Goal: Task Accomplishment & Management: Use online tool/utility

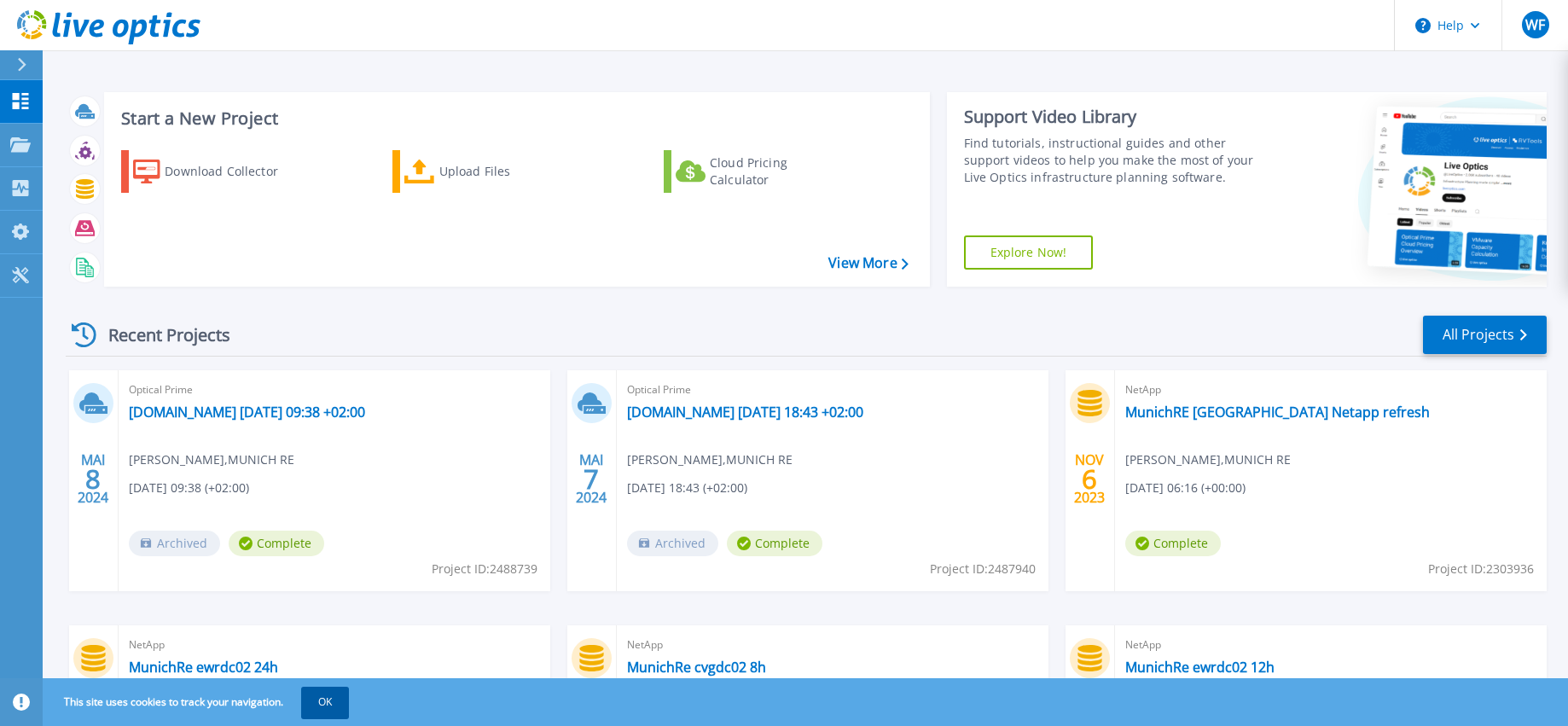
click at [326, 707] on button "OK" at bounding box center [325, 703] width 48 height 31
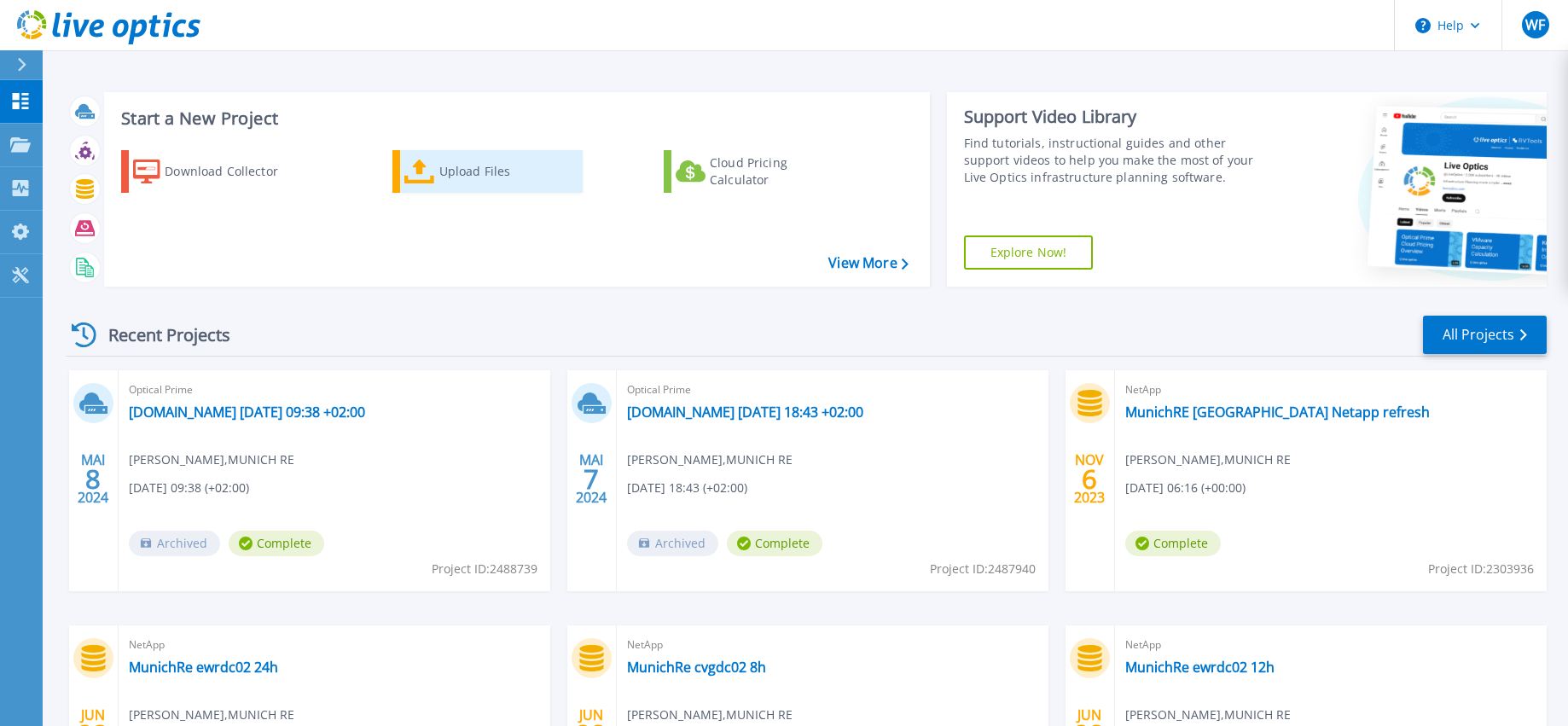
click at [455, 167] on div "Upload Files" at bounding box center [508, 171] width 136 height 34
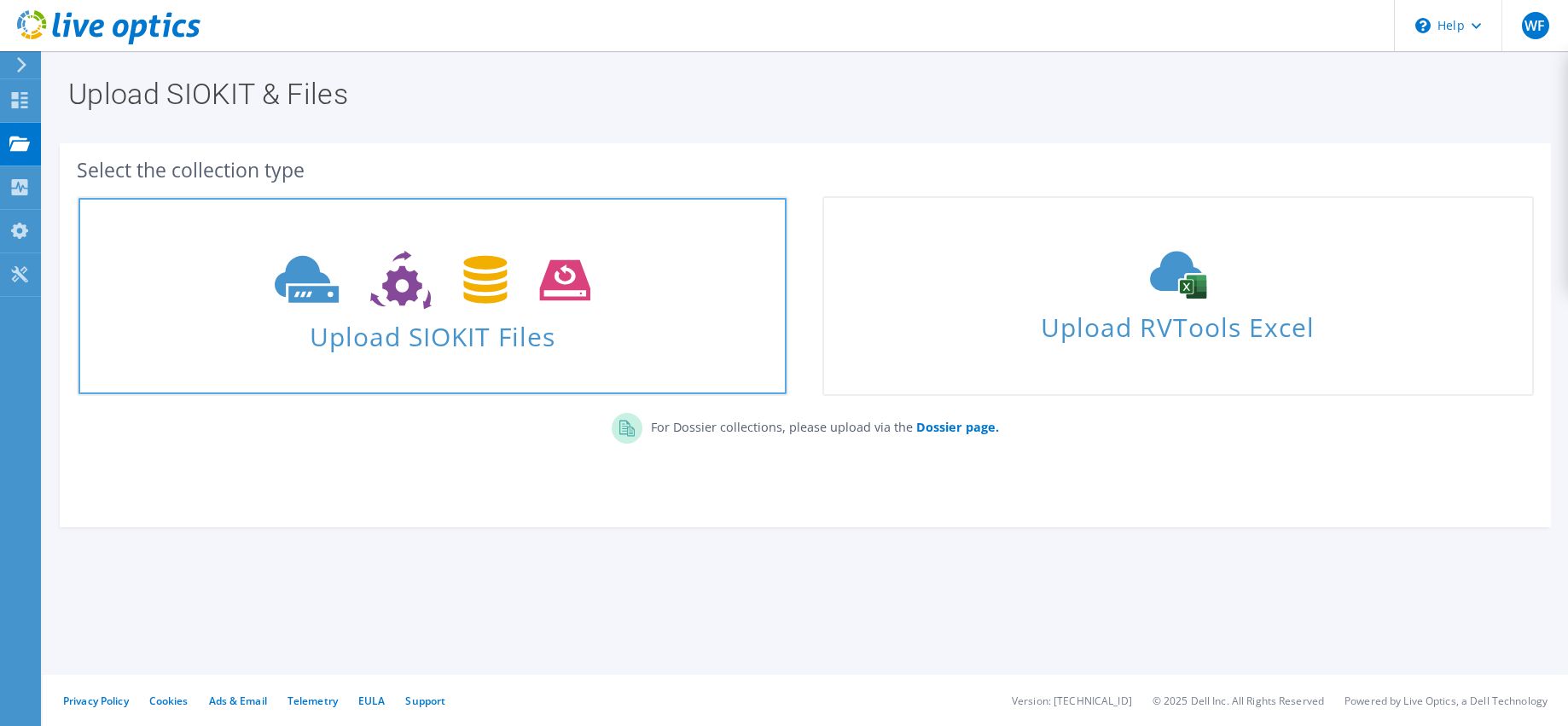
click at [475, 338] on span "Upload SIOKIT Files" at bounding box center [433, 331] width 708 height 37
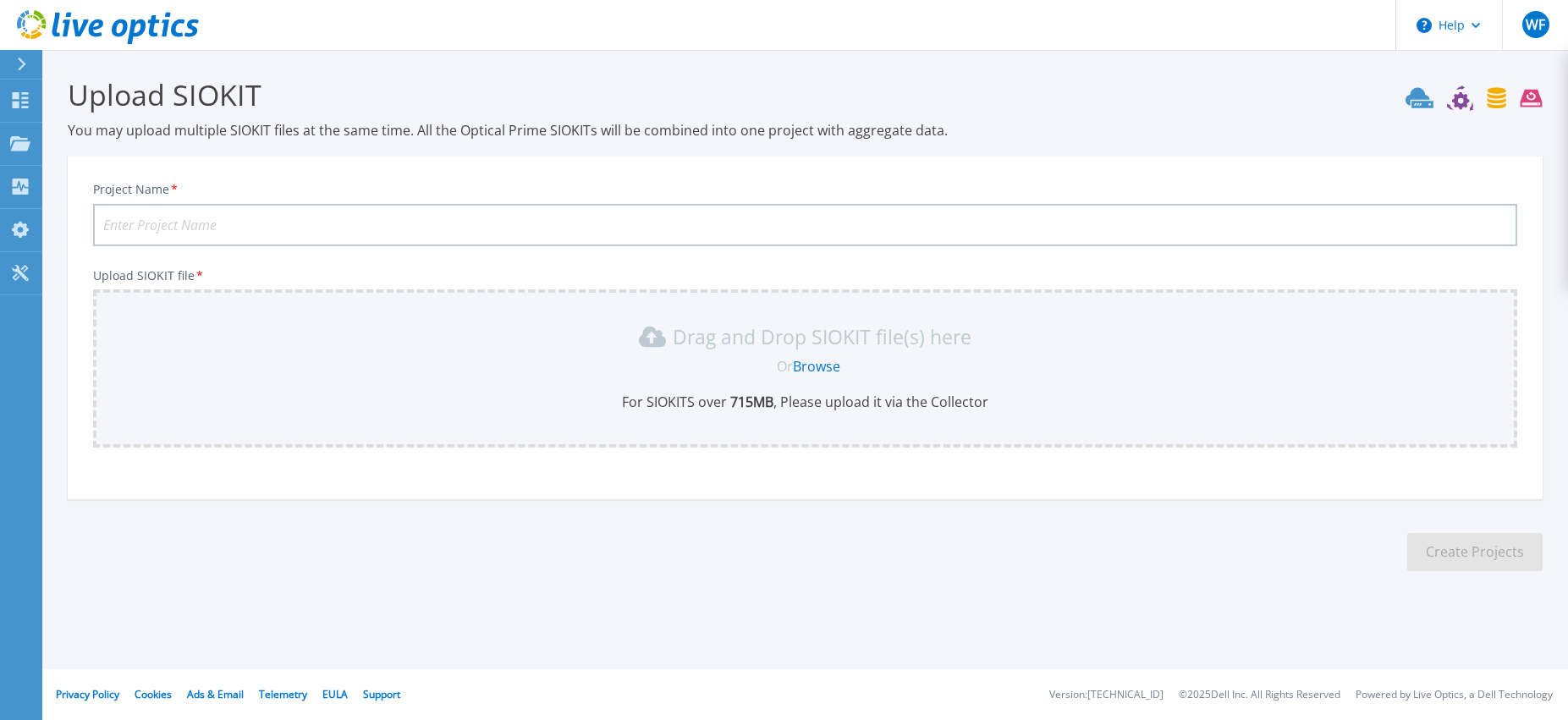
click at [329, 214] on input "Project Name *" at bounding box center [804, 225] width 1424 height 43
type input "ERGO Direkt NAS Move"
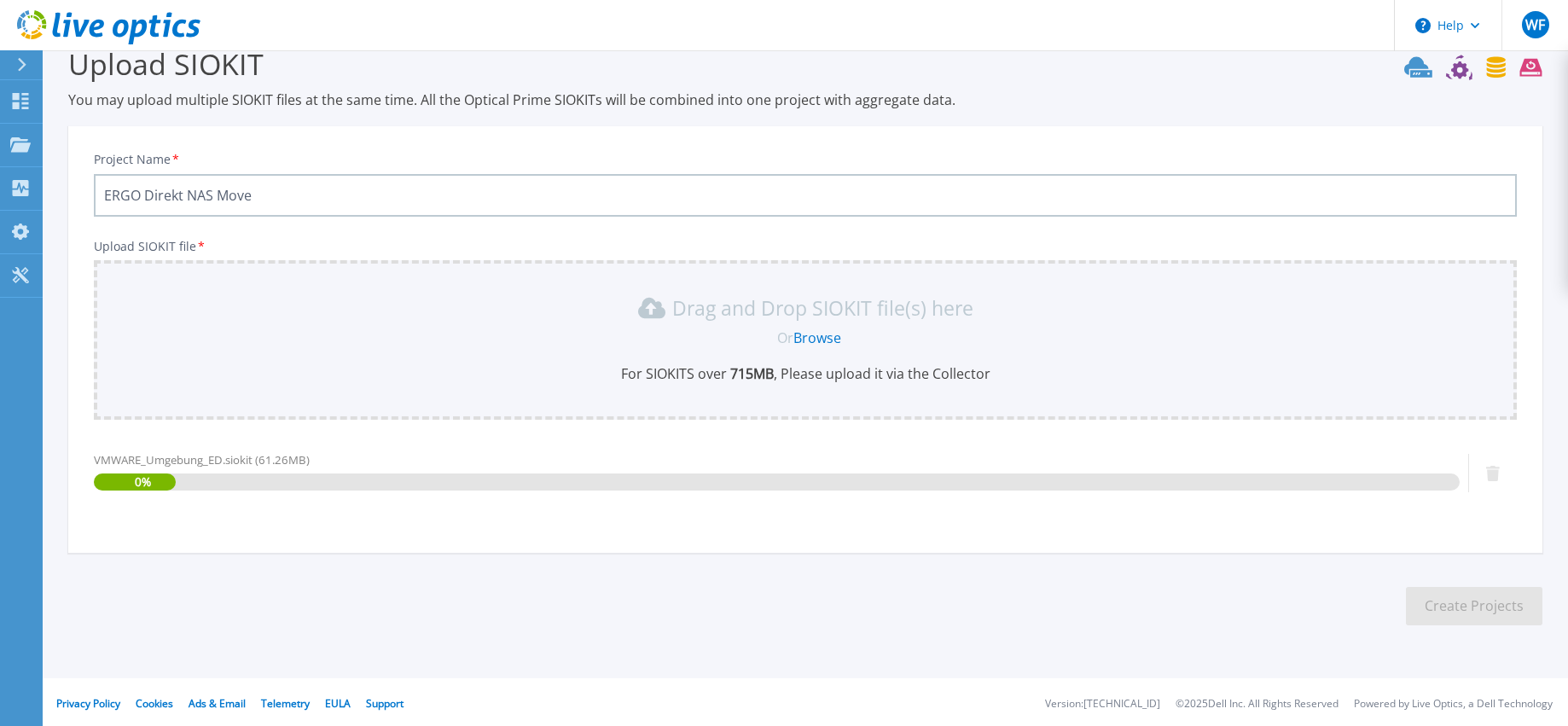
scroll to position [35, 0]
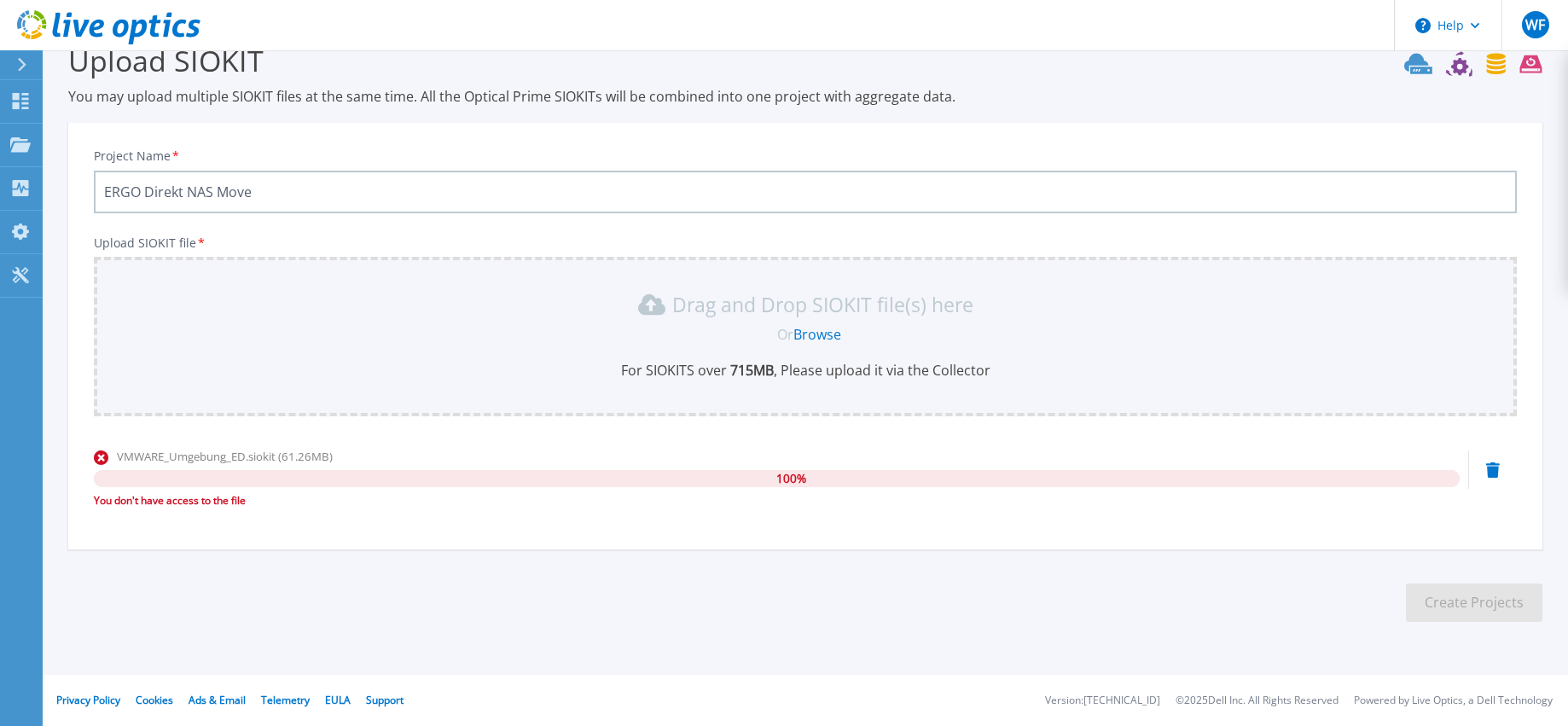
click at [827, 331] on link "Browse" at bounding box center [817, 333] width 48 height 19
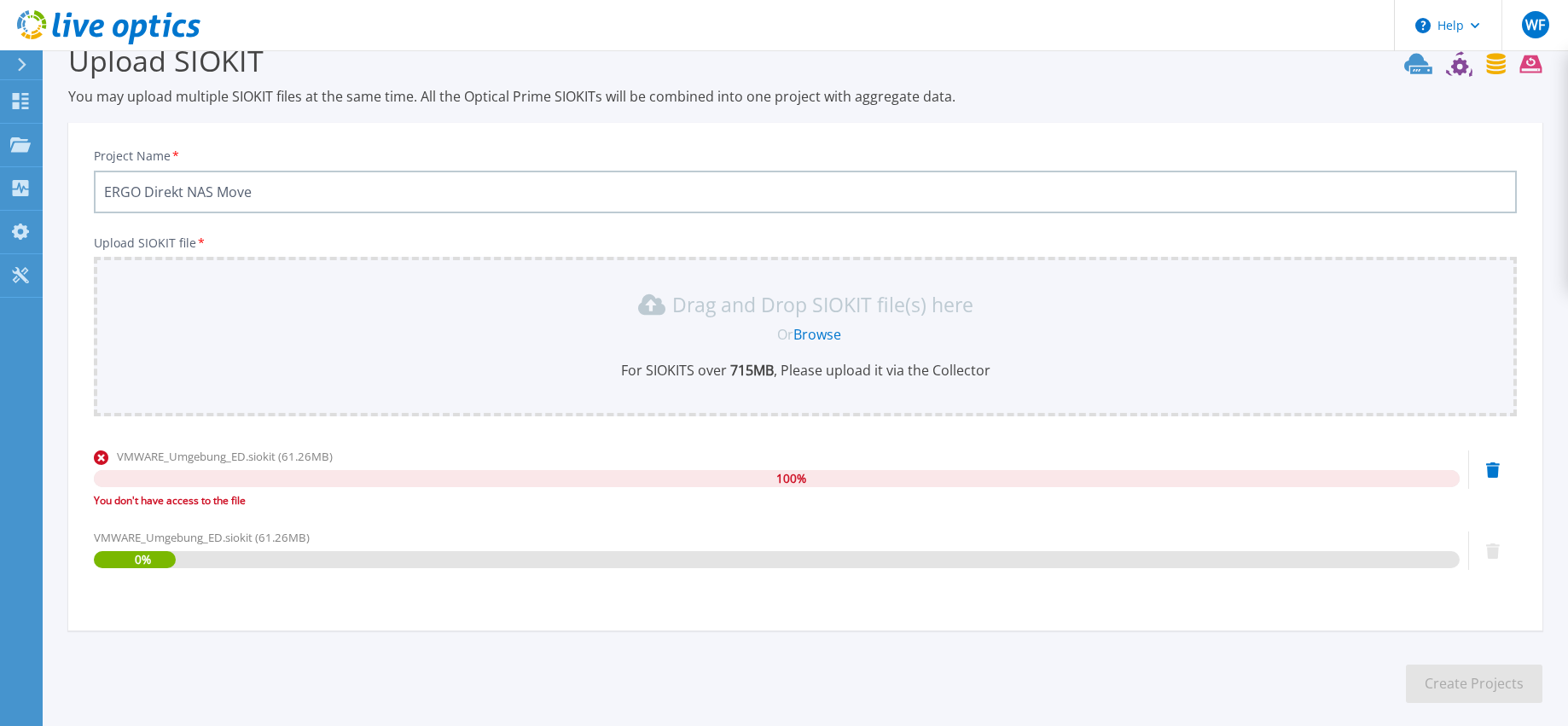
scroll to position [116, 0]
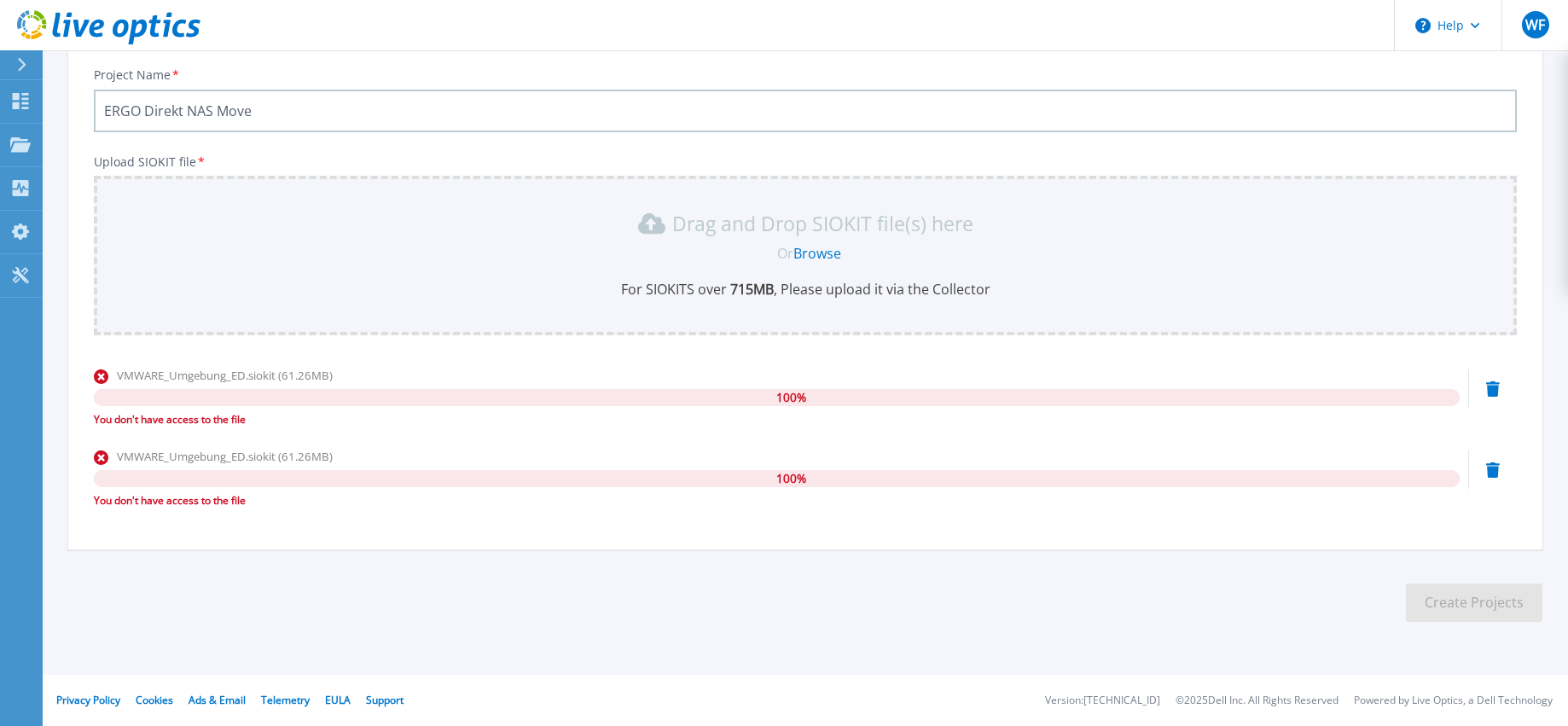
click at [1490, 386] on icon at bounding box center [1493, 389] width 14 height 16
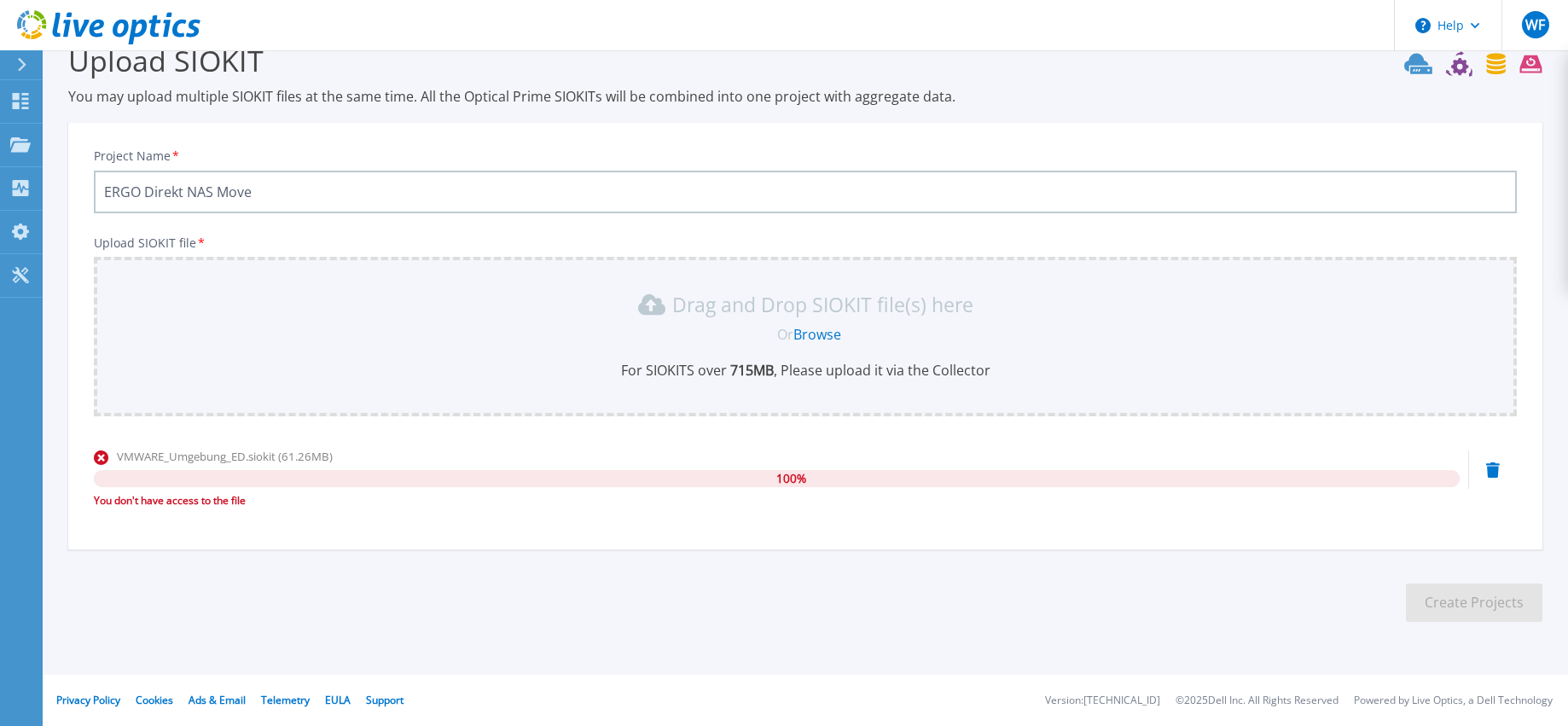
click at [1492, 469] on icon at bounding box center [1493, 470] width 14 height 16
click at [1492, 470] on icon at bounding box center [1493, 470] width 14 height 16
click at [1493, 473] on icon at bounding box center [1493, 470] width 14 height 16
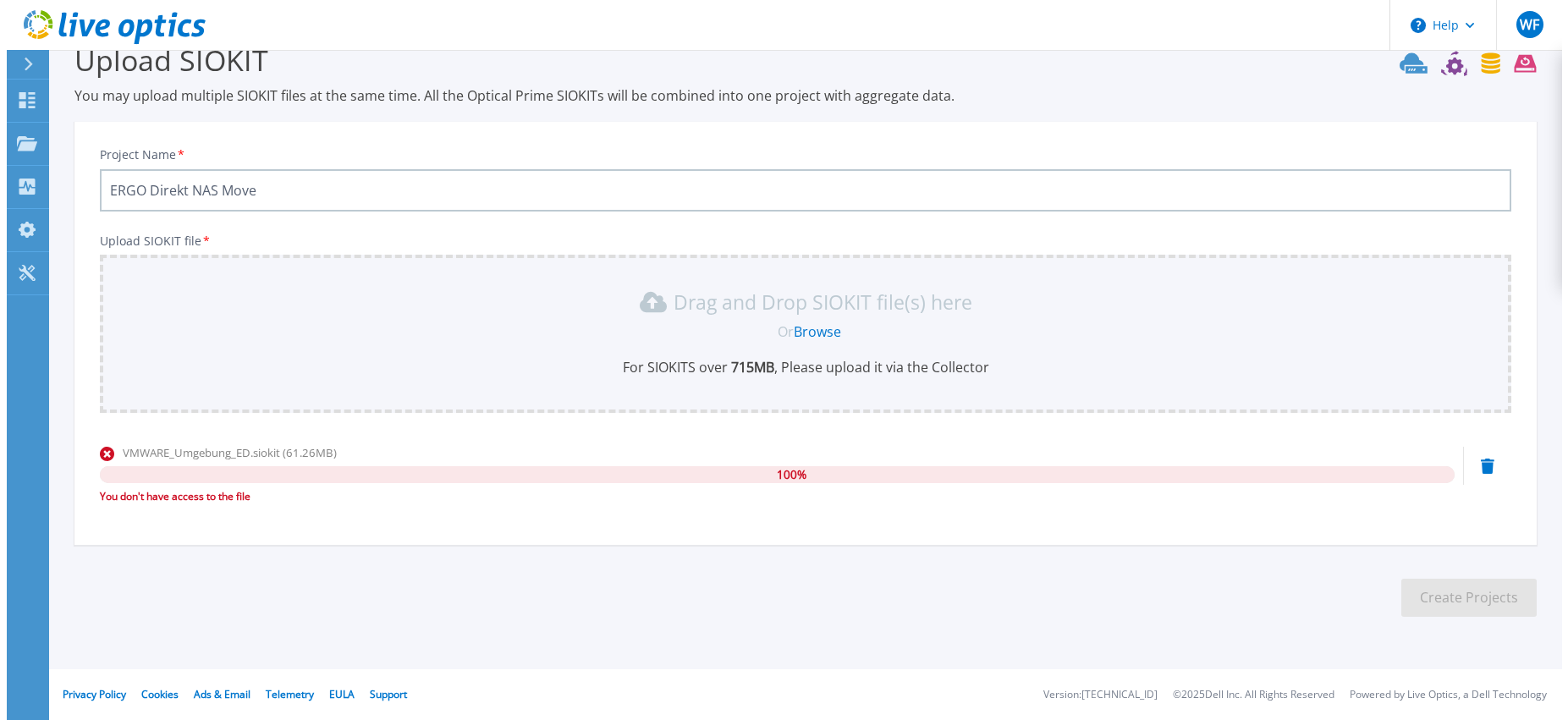
scroll to position [0, 0]
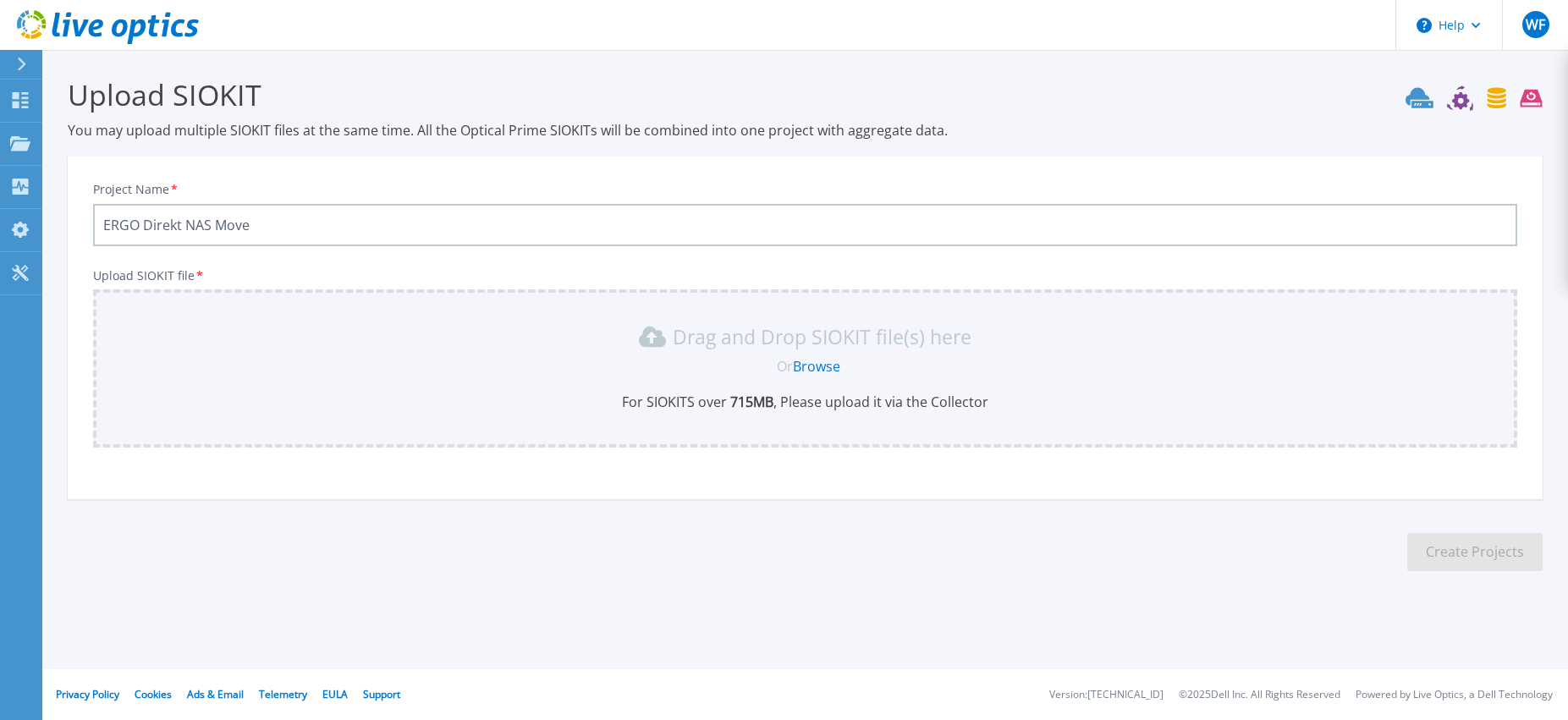
click at [121, 30] on icon at bounding box center [108, 28] width 182 height 35
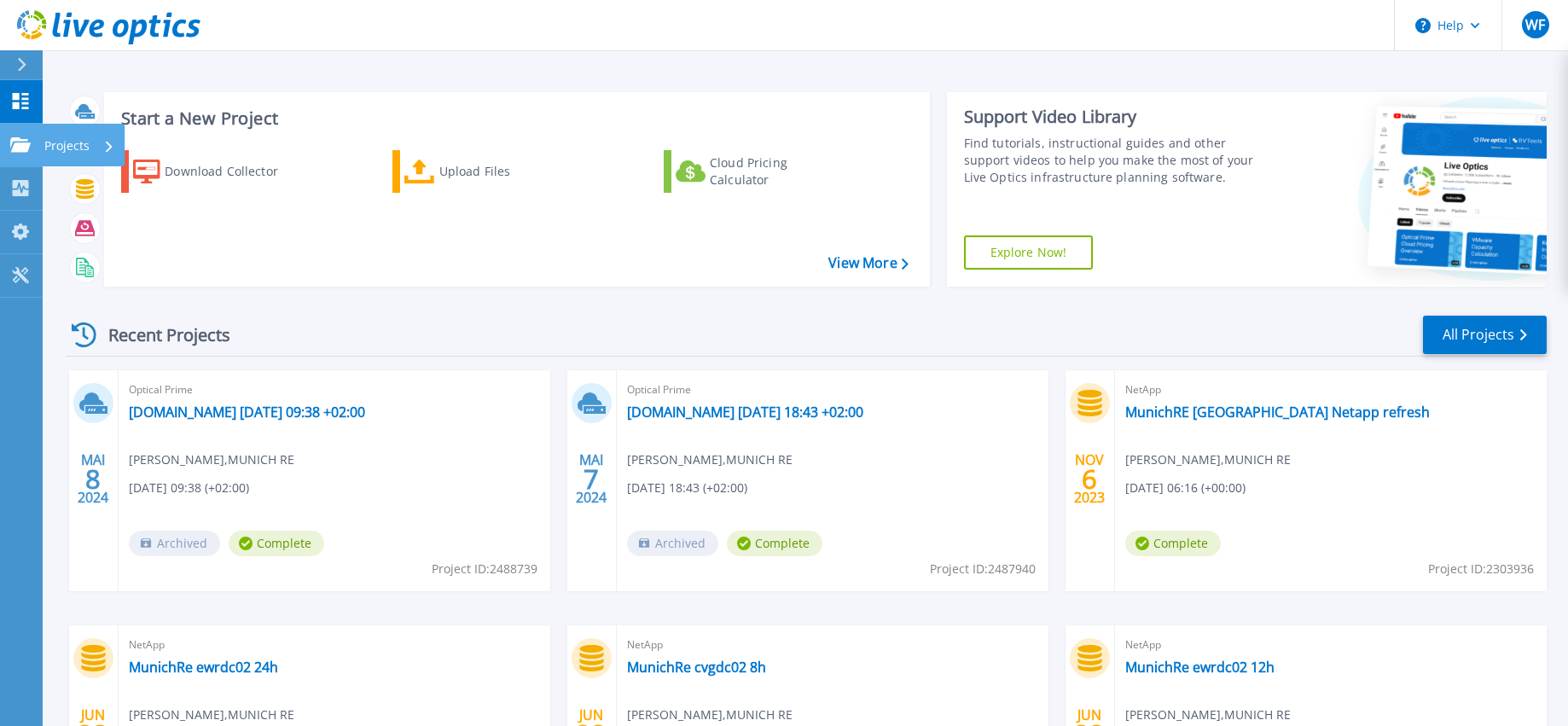
click at [64, 140] on p "Projects" at bounding box center [67, 146] width 45 height 45
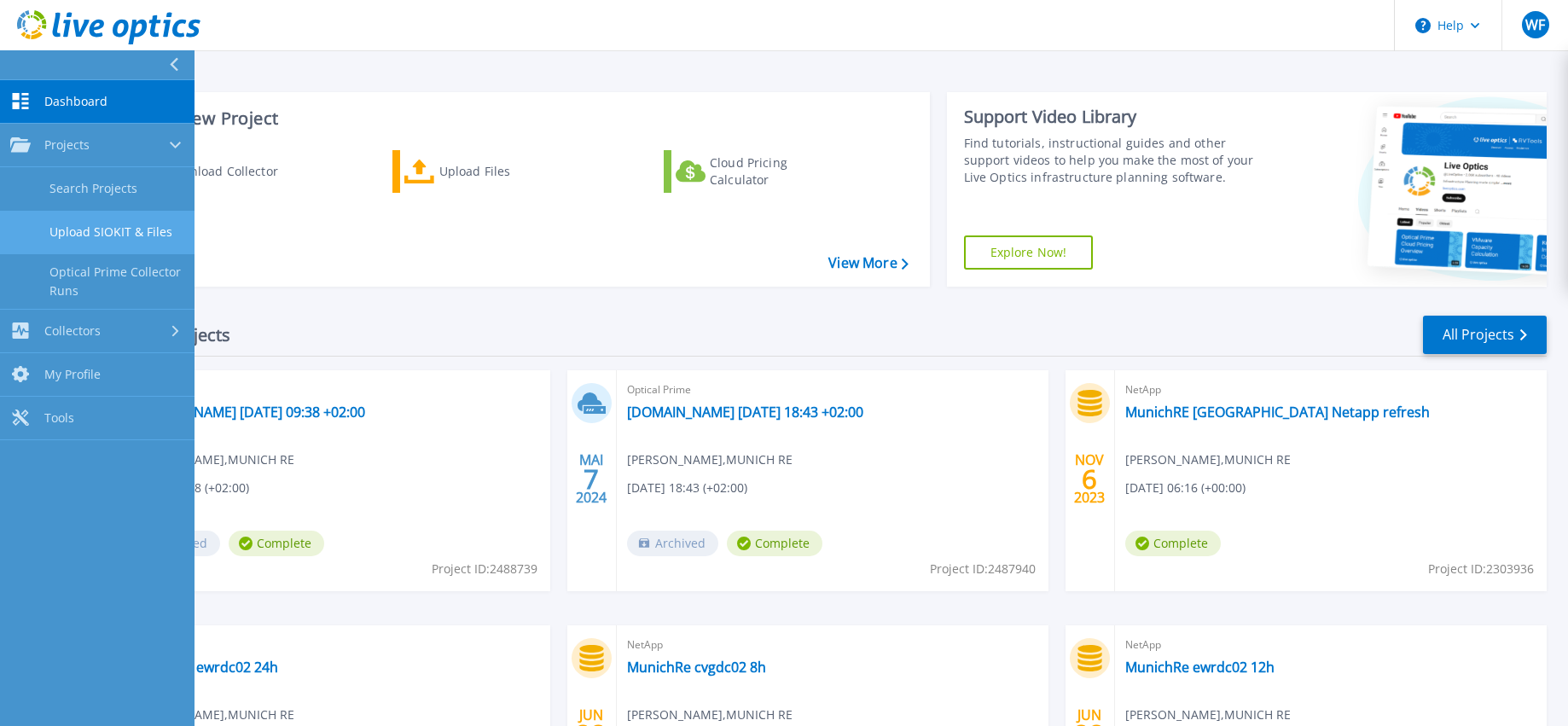
click at [99, 231] on link "Upload SIOKIT & Files" at bounding box center [97, 232] width 195 height 44
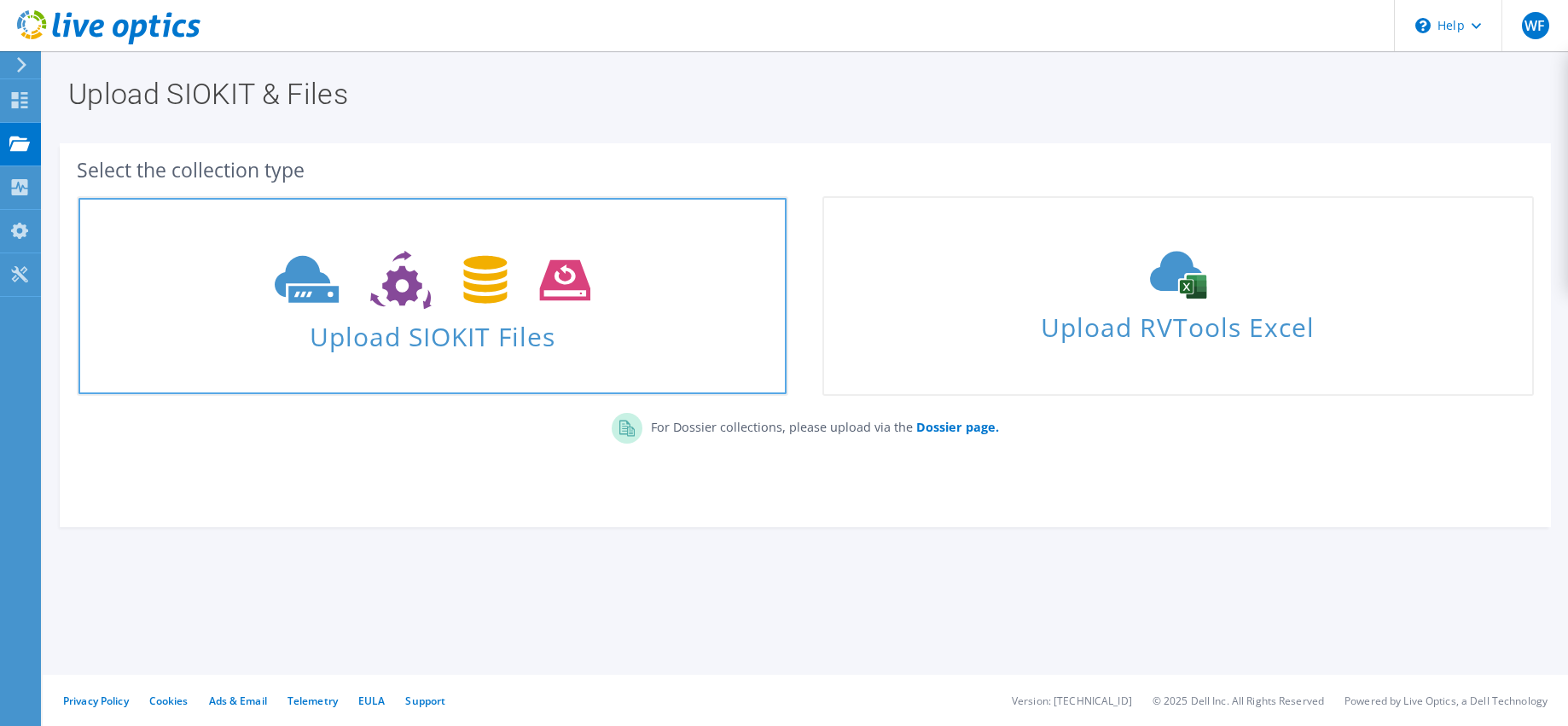
click at [516, 324] on span "Upload SIOKIT Files" at bounding box center [433, 331] width 708 height 37
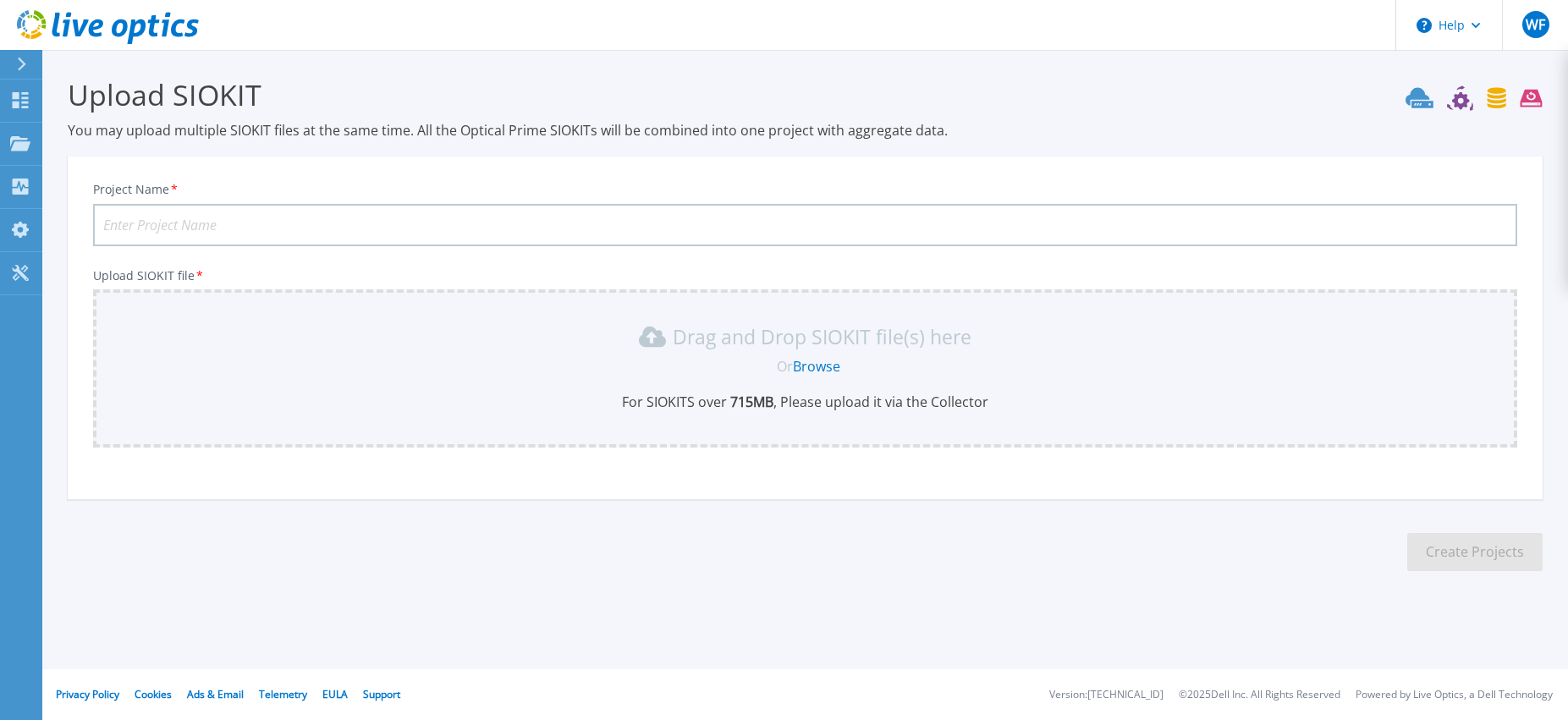
click at [457, 224] on input "Project Name *" at bounding box center [804, 225] width 1424 height 43
type input "ERGO Direkt NAS"
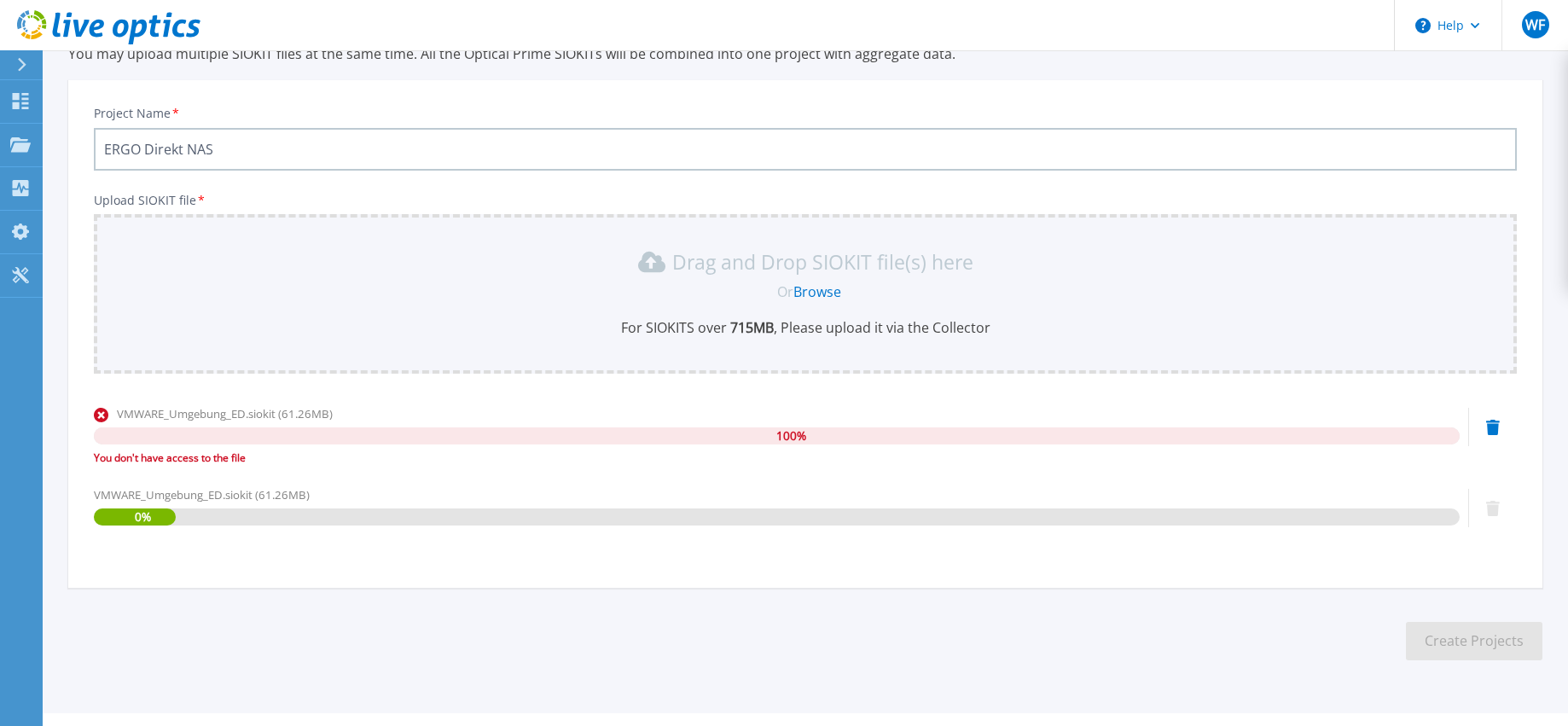
scroll to position [116, 0]
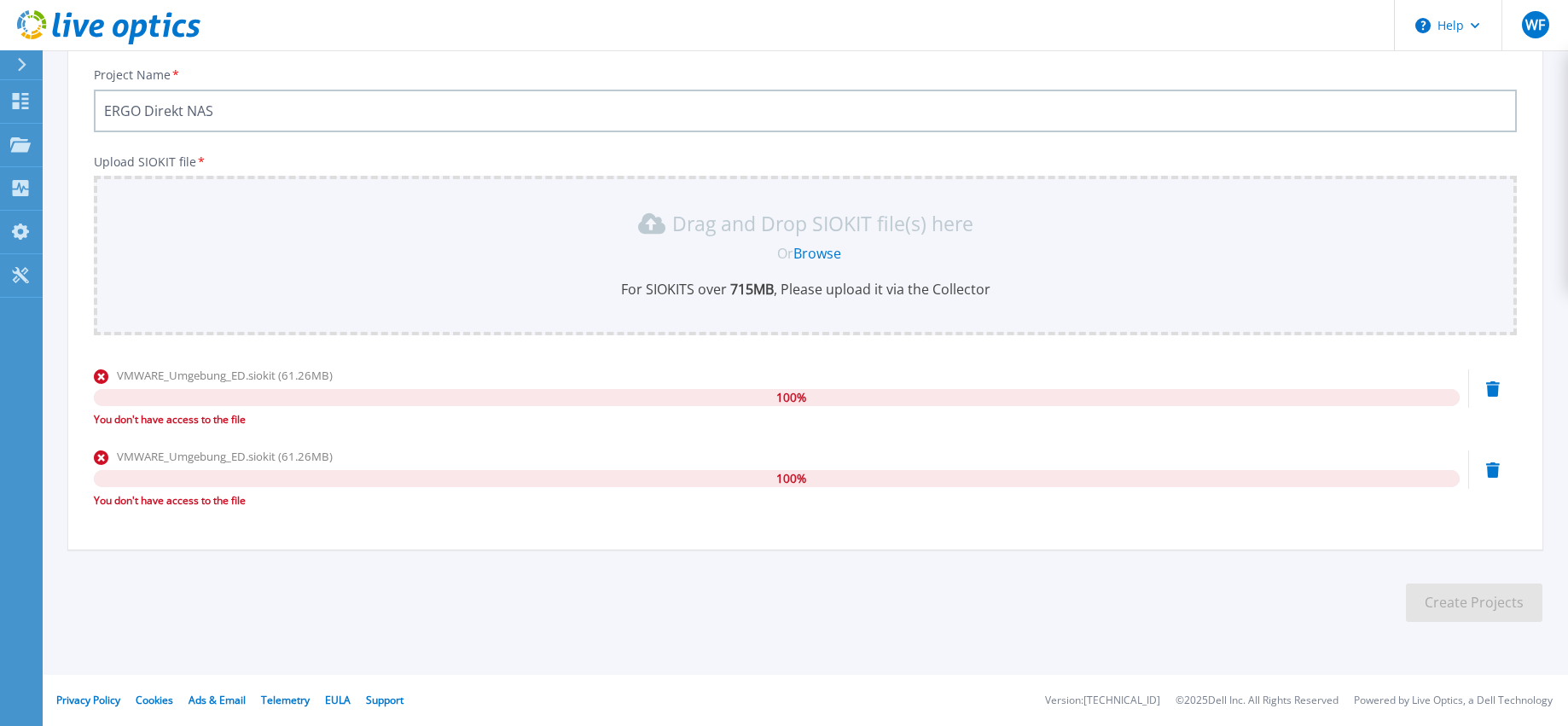
click at [1492, 472] on icon at bounding box center [1493, 470] width 14 height 16
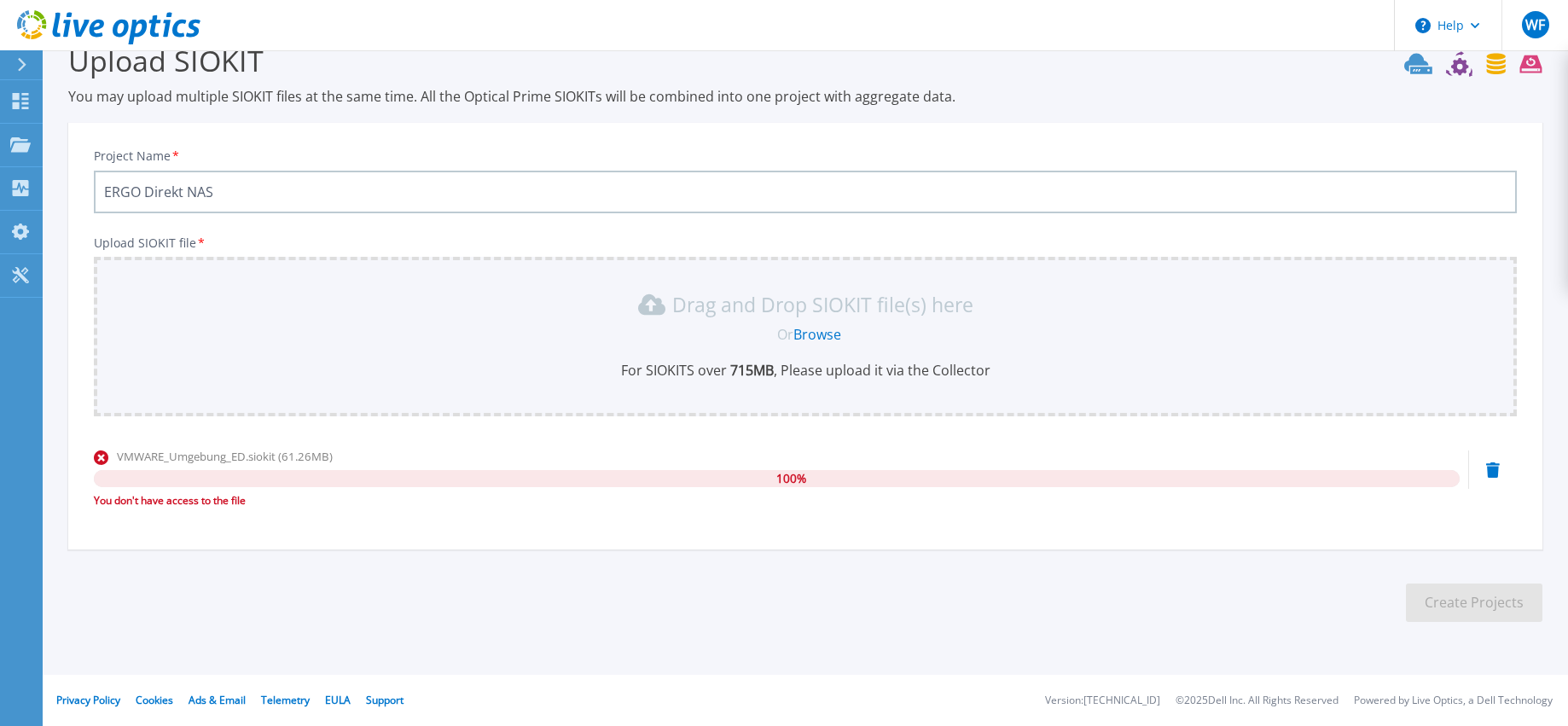
scroll to position [35, 0]
click at [1488, 469] on icon at bounding box center [1493, 470] width 14 height 16
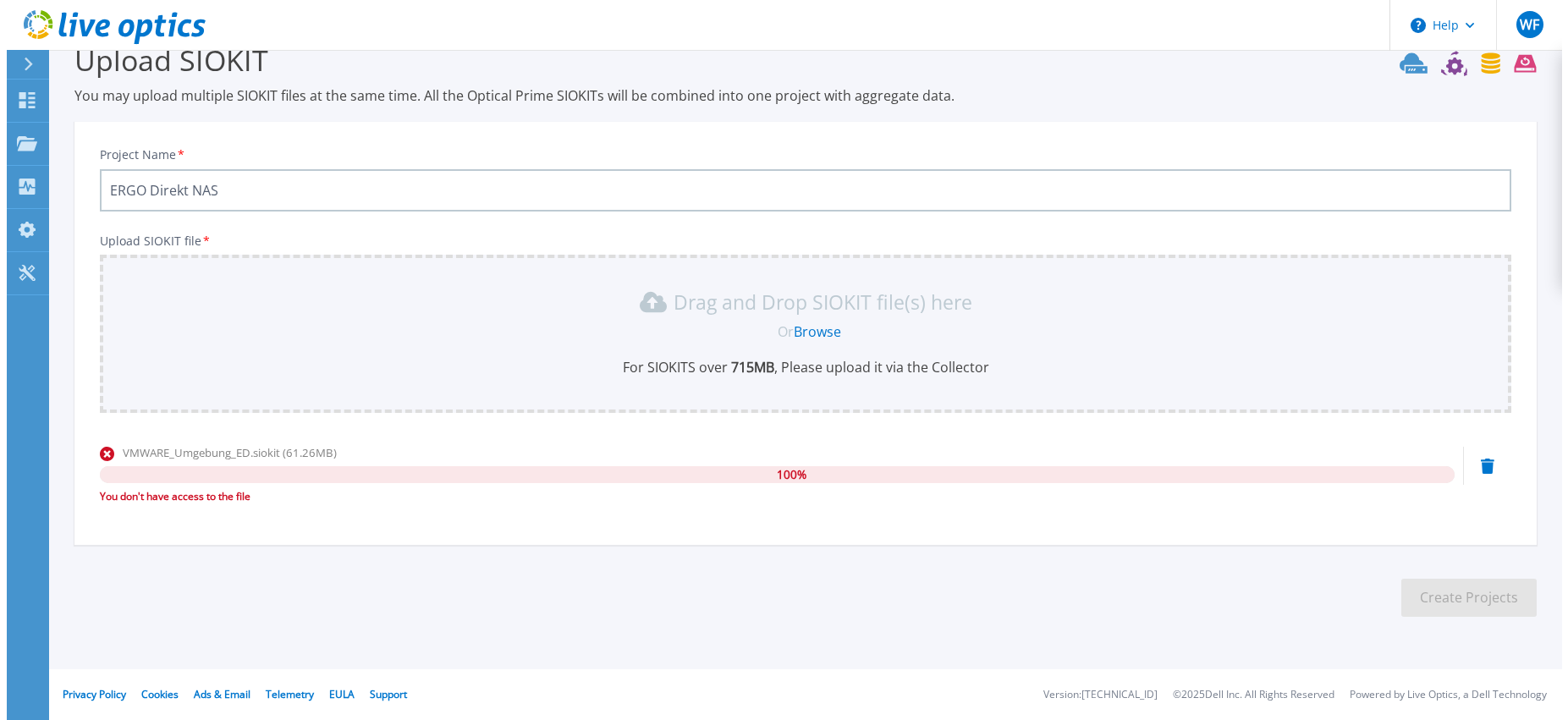
scroll to position [0, 0]
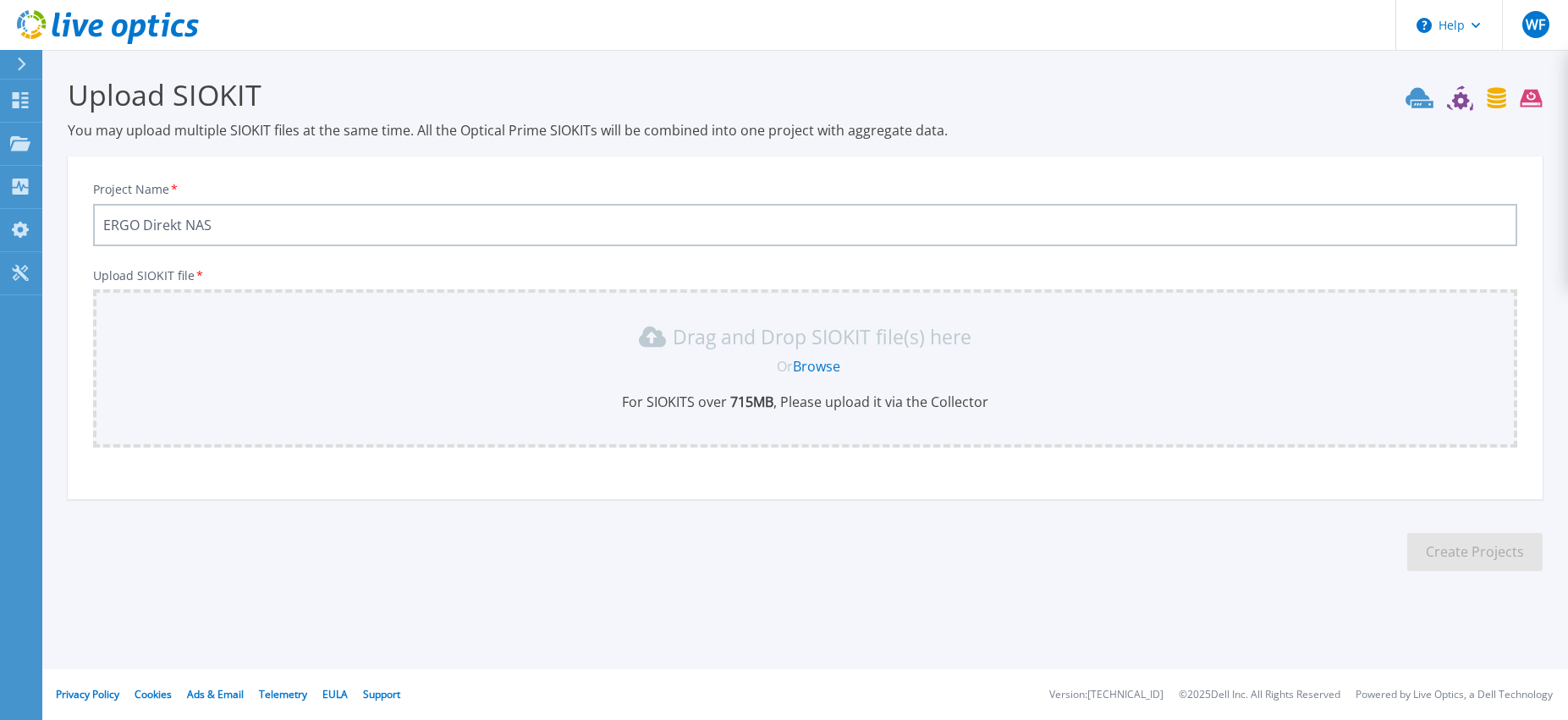
click at [820, 364] on link "Browse" at bounding box center [816, 365] width 47 height 18
click at [670, 383] on div "Drag and Drop SIOKIT file(s) here Or Browse For SIOKITS over 715 MB , Please up…" at bounding box center [805, 366] width 1404 height 88
click at [21, 70] on icon at bounding box center [22, 65] width 10 height 14
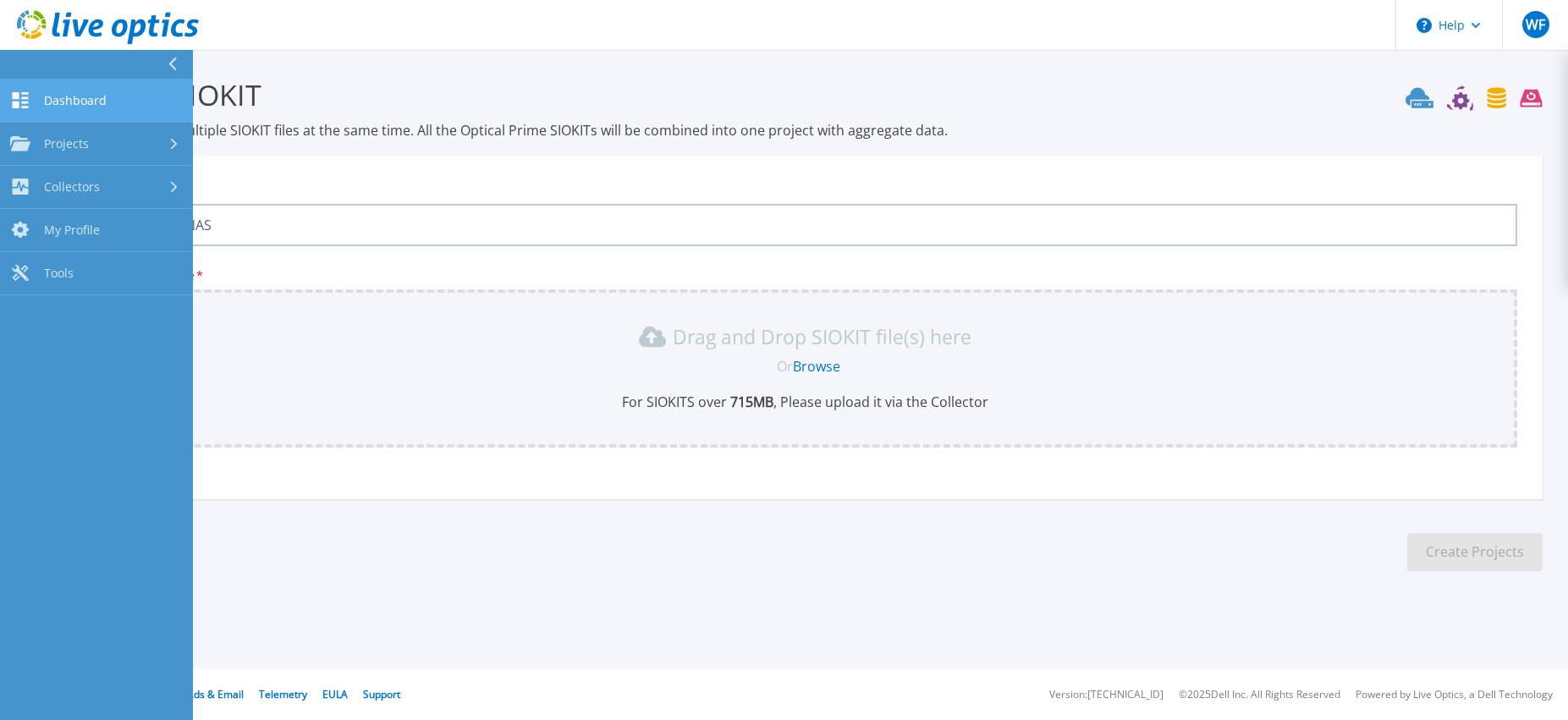
click at [80, 99] on span "Dashboard" at bounding box center [75, 101] width 63 height 15
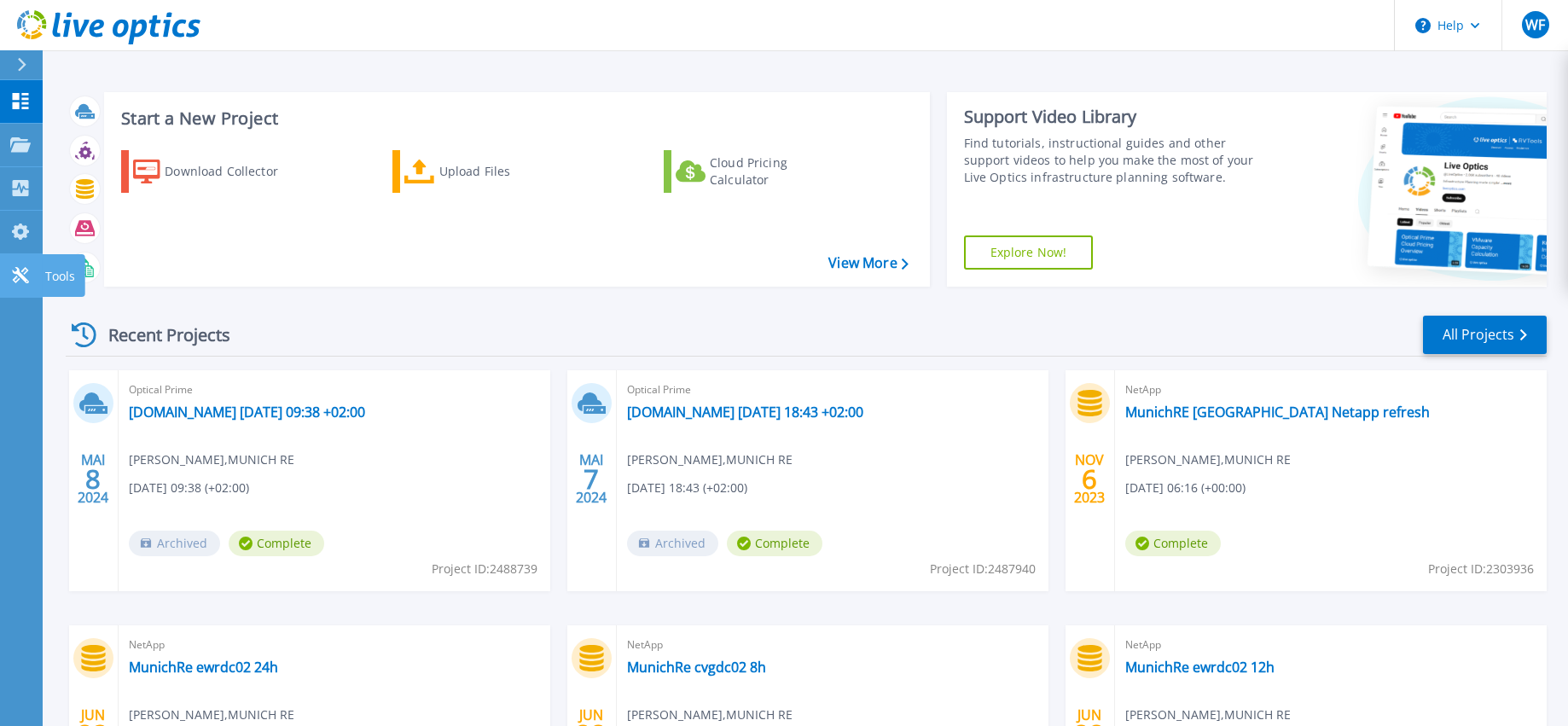
click at [27, 275] on icon at bounding box center [20, 275] width 20 height 17
